Goal: Information Seeking & Learning: Learn about a topic

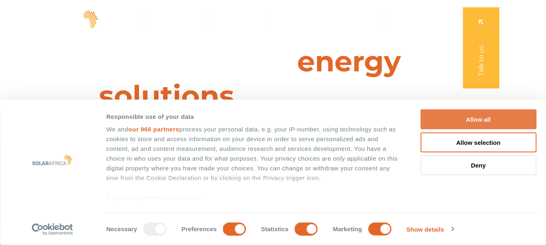
click at [486, 122] on button "Allow all" at bounding box center [478, 119] width 116 height 20
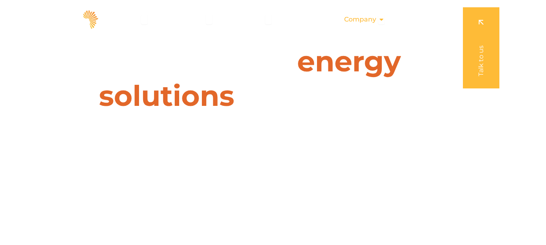
click at [384, 21] on icon "Menu" at bounding box center [381, 19] width 6 height 6
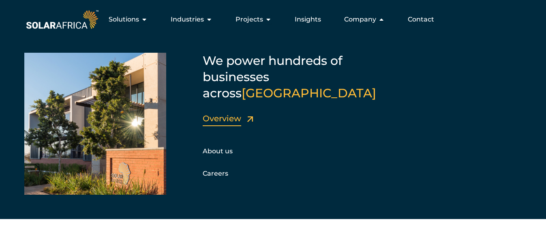
click at [212, 114] on link "Overview" at bounding box center [222, 119] width 39 height 10
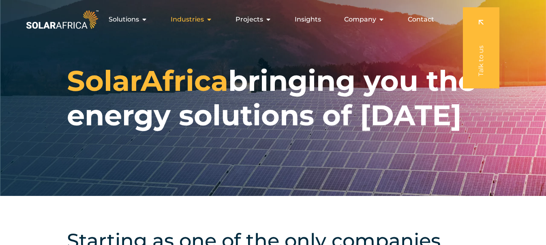
click at [195, 16] on span "Industries" at bounding box center [187, 20] width 33 height 10
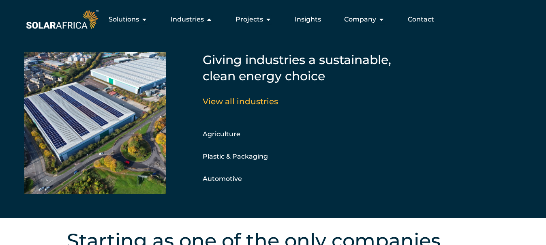
click at [422, 148] on div "Agriculture Manufacturing Retail Plastic & Packaging Corporate Parks Automotive…" at bounding box center [324, 160] width 243 height 65
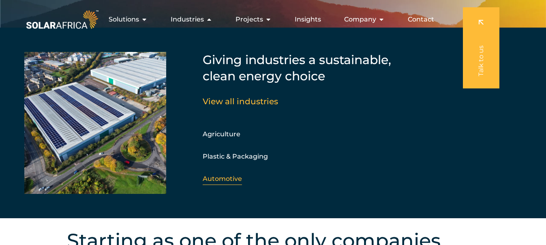
click at [232, 176] on link "Automotive" at bounding box center [222, 179] width 39 height 8
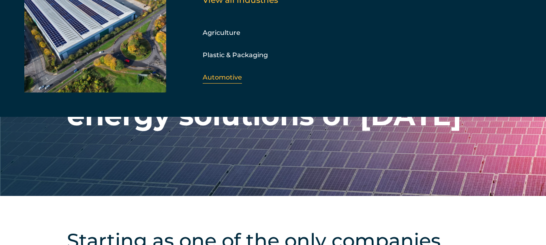
scroll to position [203, 0]
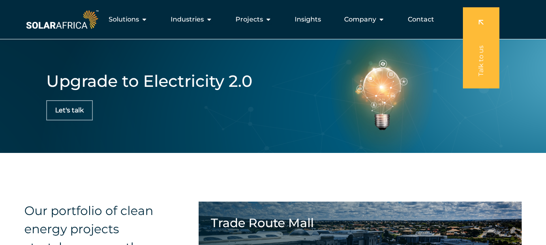
scroll to position [674, 0]
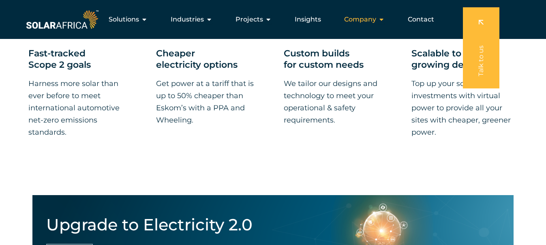
click at [369, 19] on span "Company" at bounding box center [360, 20] width 32 height 10
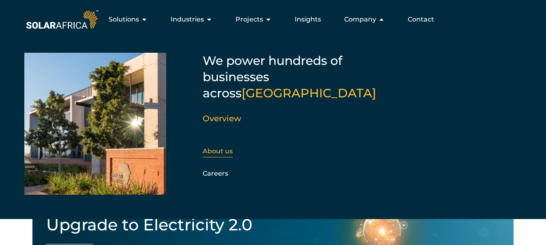
click at [214, 147] on link "About us" at bounding box center [218, 151] width 30 height 8
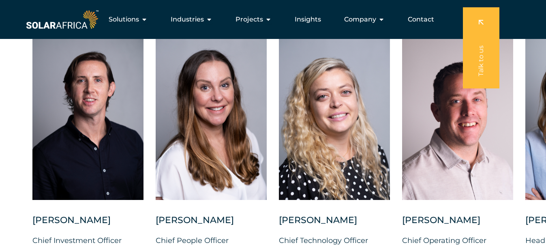
scroll to position [2230, 0]
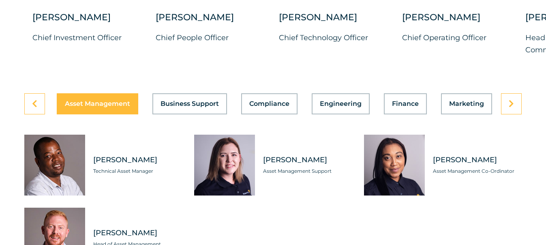
drag, startPoint x: 159, startPoint y: 179, endPoint x: 124, endPoint y: 176, distance: 35.8
click at [124, 165] on span "Heziron Gwambiwa" at bounding box center [137, 160] width 89 height 10
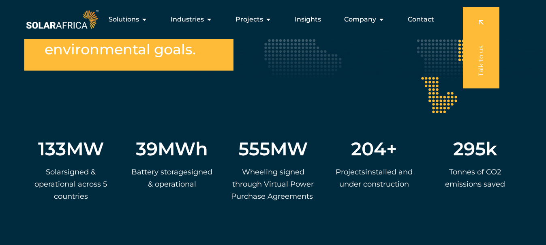
scroll to position [1505, 0]
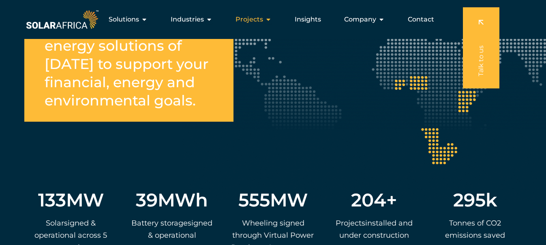
click at [267, 20] on icon "Menu" at bounding box center [268, 19] width 6 height 6
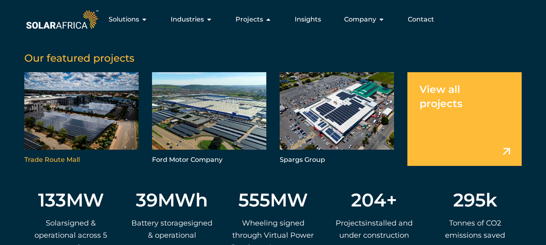
click at [79, 137] on link "Menu" at bounding box center [81, 119] width 114 height 94
